Goal: Task Accomplishment & Management: Complete application form

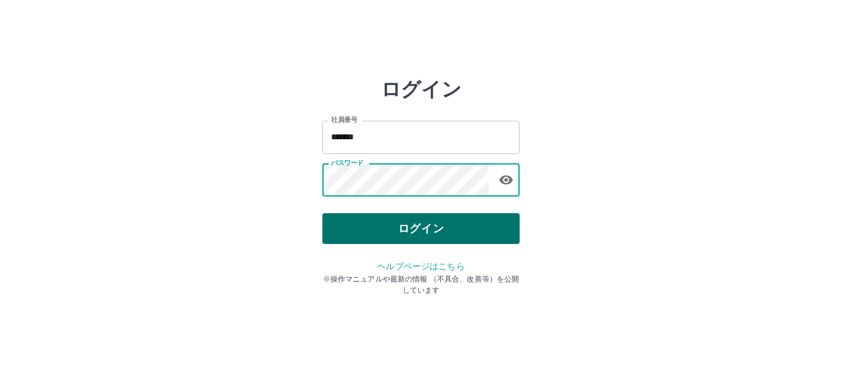
click at [410, 227] on button "ログイン" at bounding box center [420, 228] width 197 height 31
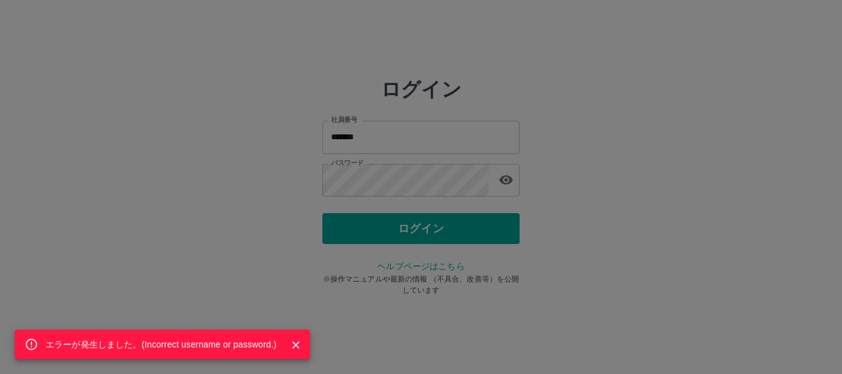
click at [296, 342] on icon "Close" at bounding box center [296, 345] width 12 height 12
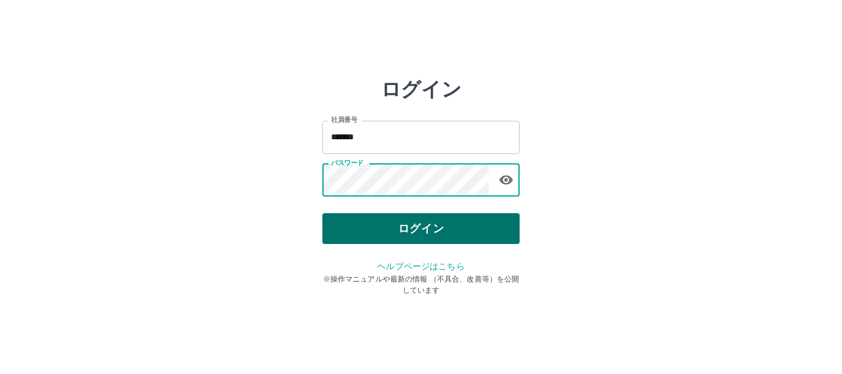
click at [386, 231] on button "ログイン" at bounding box center [420, 228] width 197 height 31
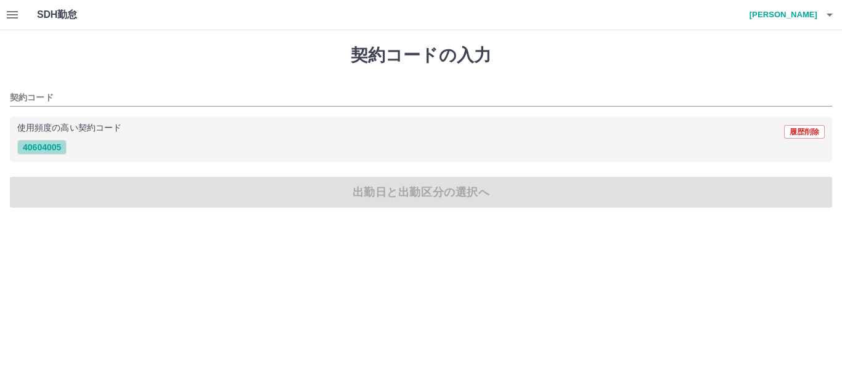
click at [51, 146] on button "40604005" at bounding box center [41, 147] width 49 height 15
type input "********"
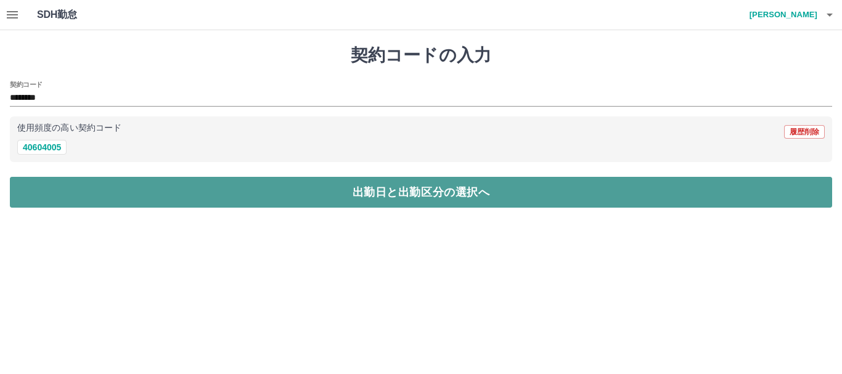
click at [89, 197] on button "出勤日と出勤区分の選択へ" at bounding box center [421, 192] width 822 height 31
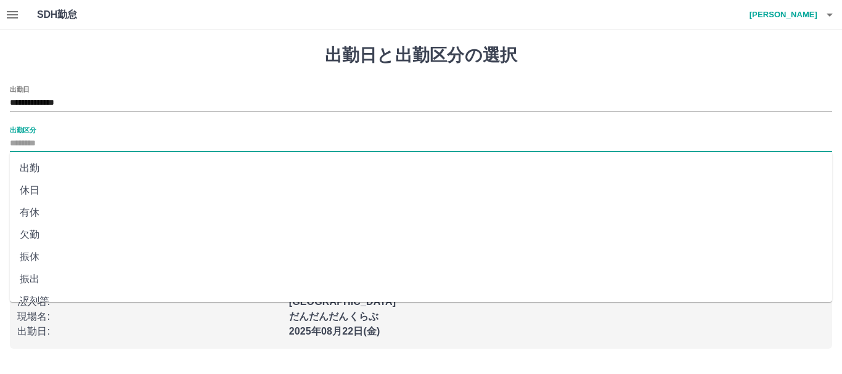
click at [75, 144] on input "出勤区分" at bounding box center [421, 143] width 822 height 15
click at [39, 169] on li "出勤" at bounding box center [421, 168] width 822 height 22
type input "**"
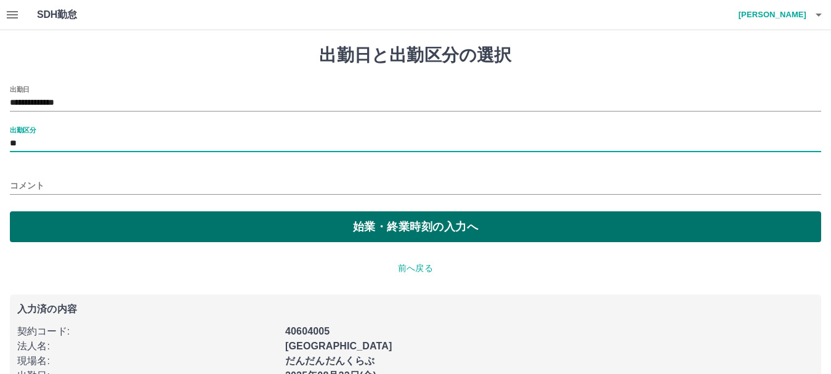
click at [86, 220] on button "始業・終業時刻の入力へ" at bounding box center [415, 226] width 811 height 31
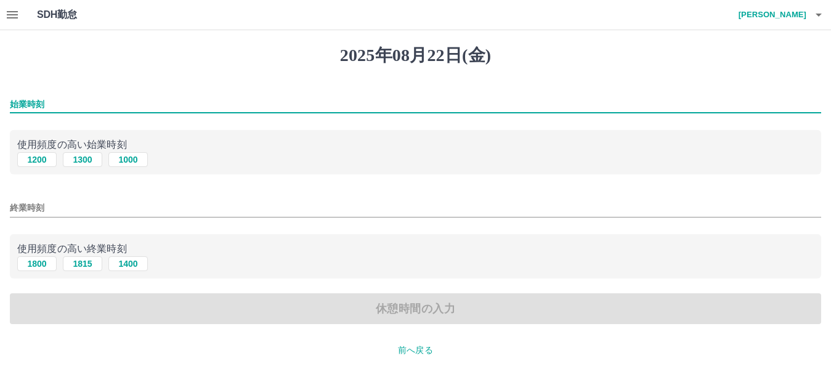
click at [89, 107] on input "始業時刻" at bounding box center [415, 104] width 811 height 18
type input "****"
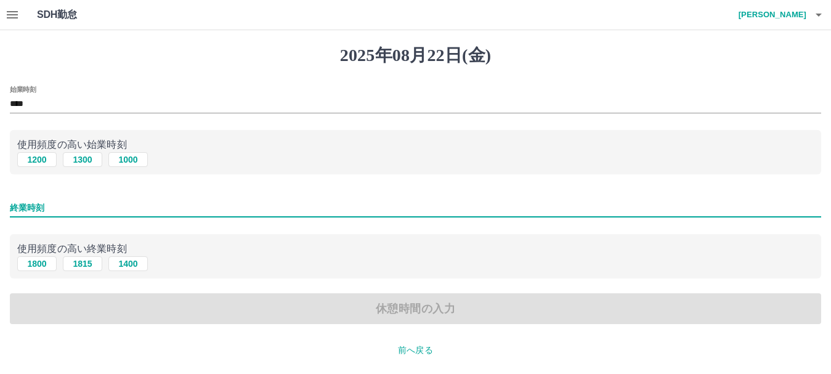
click at [112, 211] on input "終業時刻" at bounding box center [415, 208] width 811 height 18
type input "****"
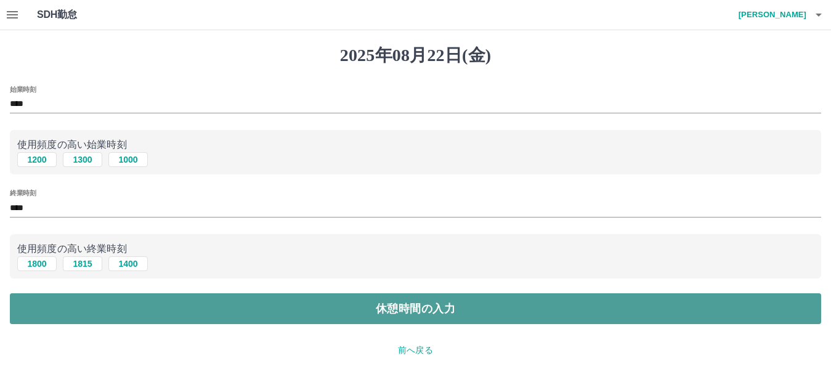
click at [135, 299] on button "休憩時間の入力" at bounding box center [415, 308] width 811 height 31
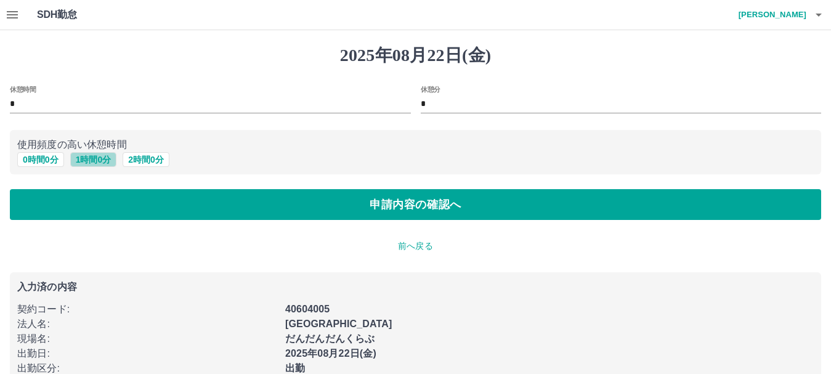
click at [84, 161] on button "1 時間 0 分" at bounding box center [93, 159] width 47 height 15
type input "*"
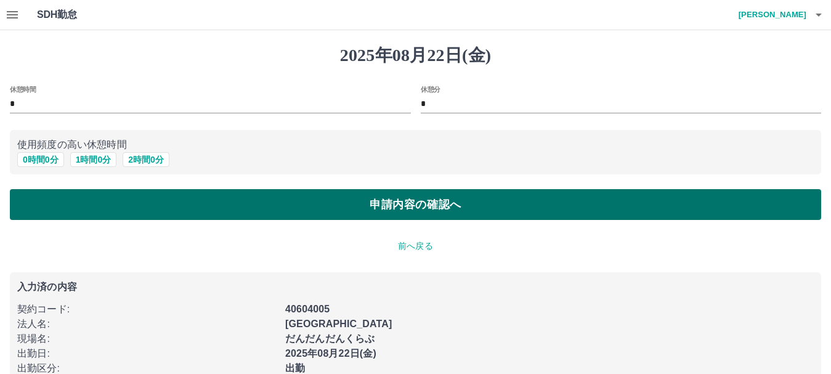
click at [183, 220] on button "申請内容の確認へ" at bounding box center [415, 204] width 811 height 31
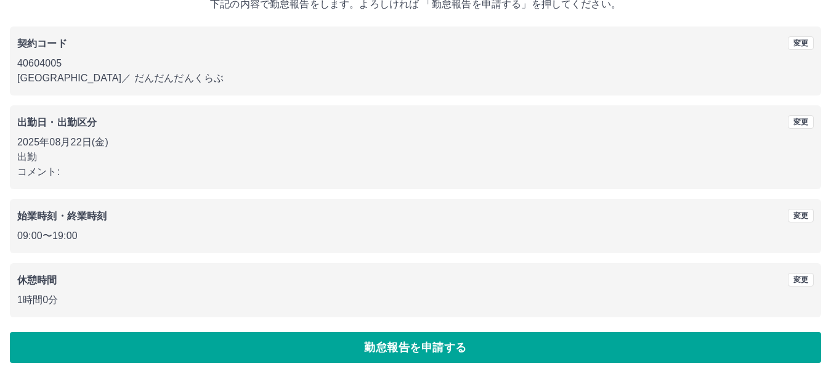
scroll to position [87, 0]
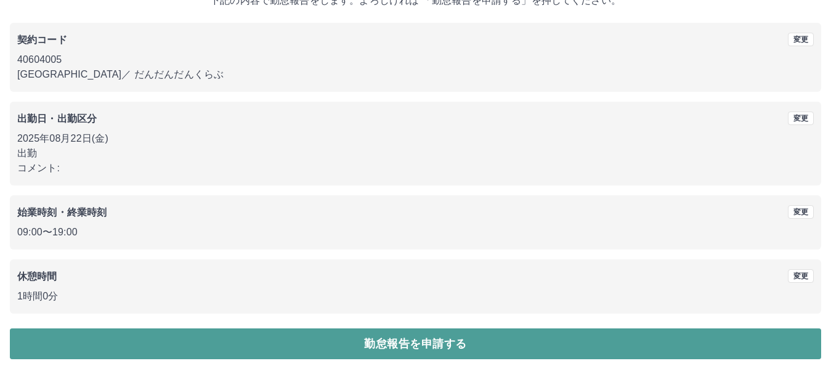
click at [249, 346] on button "勤怠報告を申請する" at bounding box center [415, 343] width 811 height 31
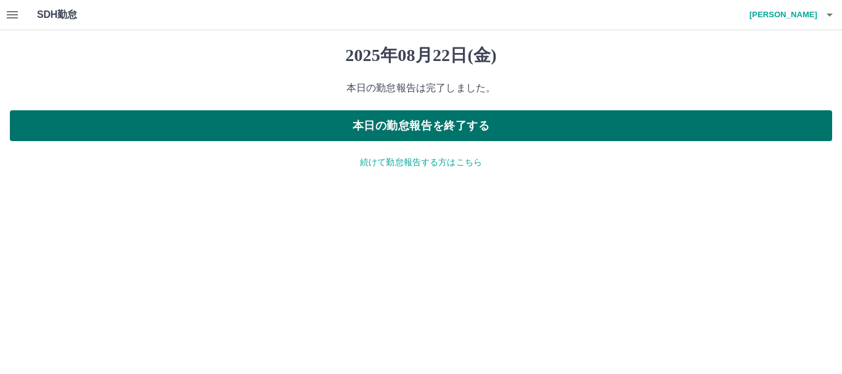
click at [403, 120] on button "本日の勤怠報告を終了する" at bounding box center [421, 125] width 822 height 31
